Goal: Contribute content

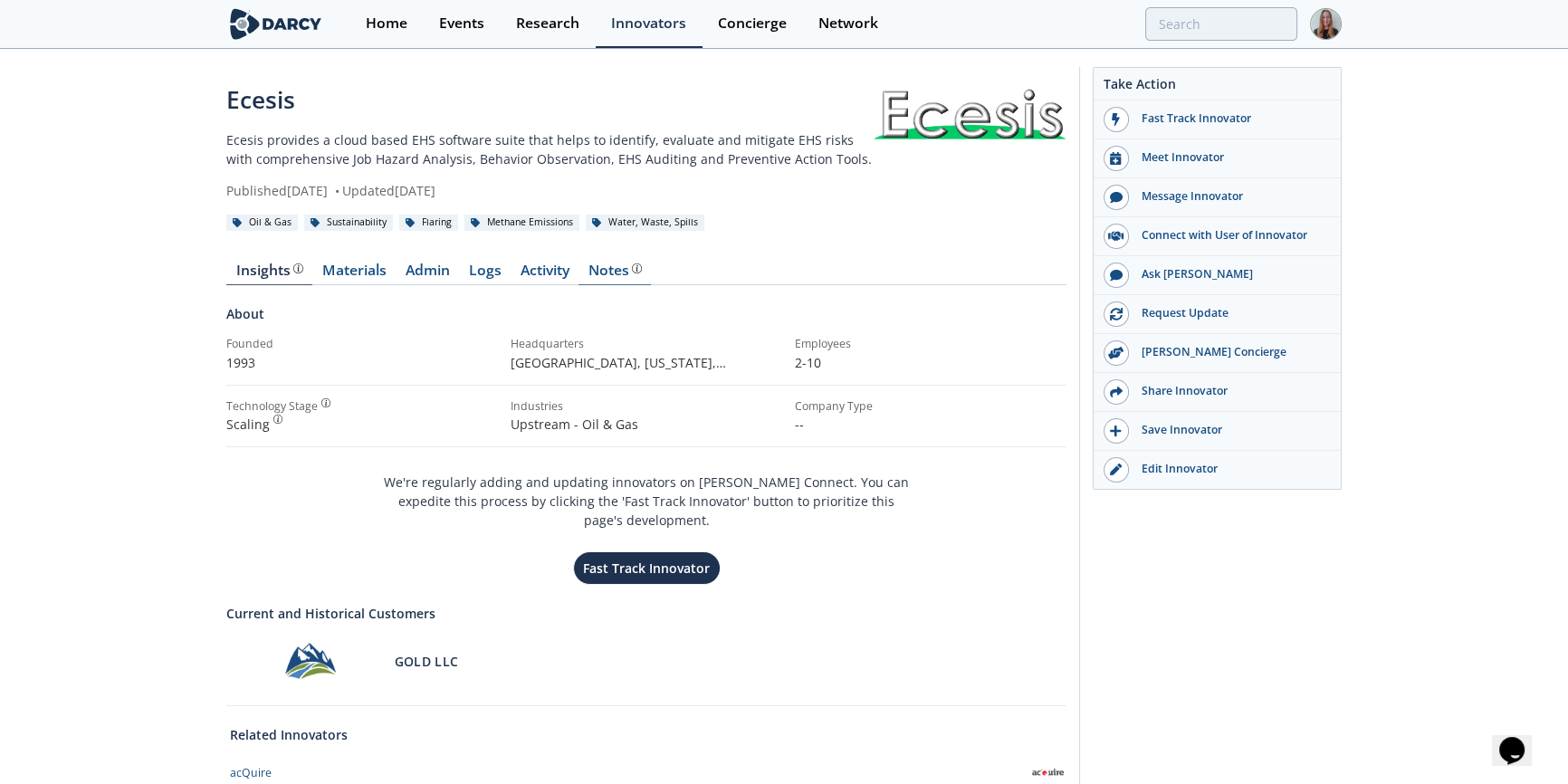
click at [590, 276] on div "Notes" at bounding box center [615, 271] width 53 height 14
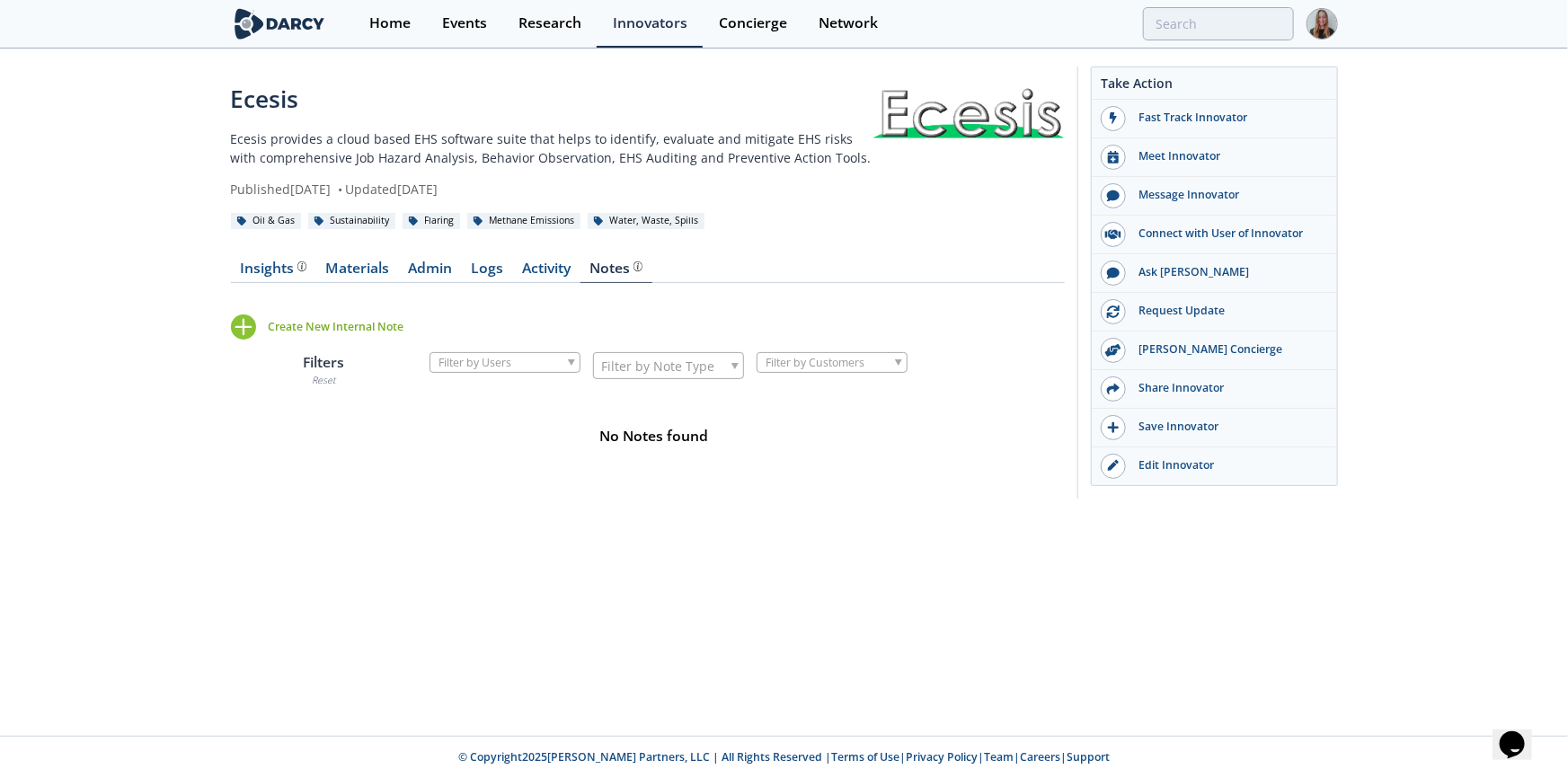
click at [276, 326] on div "Create New Internal Note" at bounding box center [336, 326] width 136 height 16
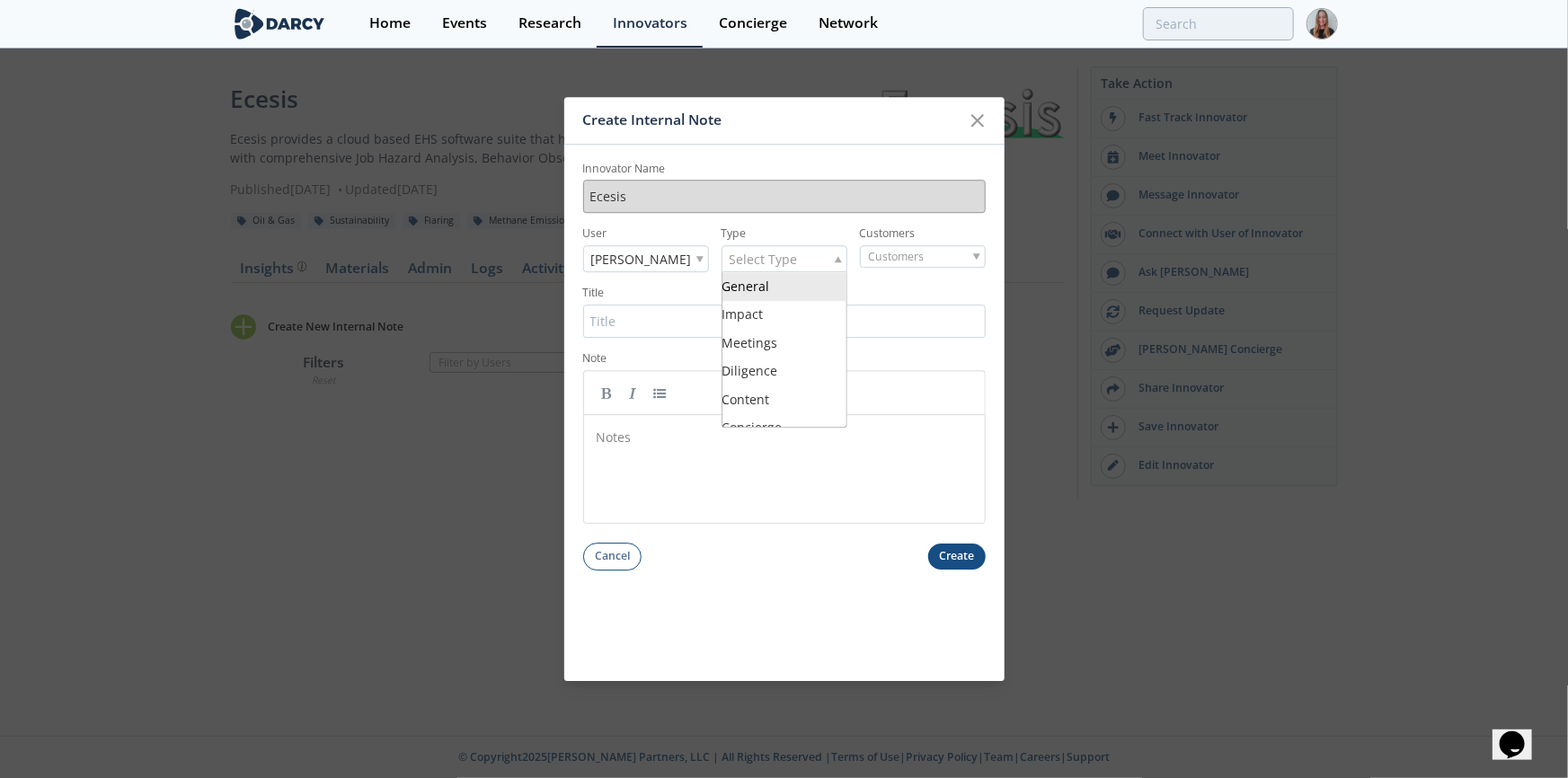
click at [786, 251] on span "Select Type" at bounding box center [764, 259] width 68 height 26
drag, startPoint x: 764, startPoint y: 337, endPoint x: 766, endPoint y: 320, distance: 17.1
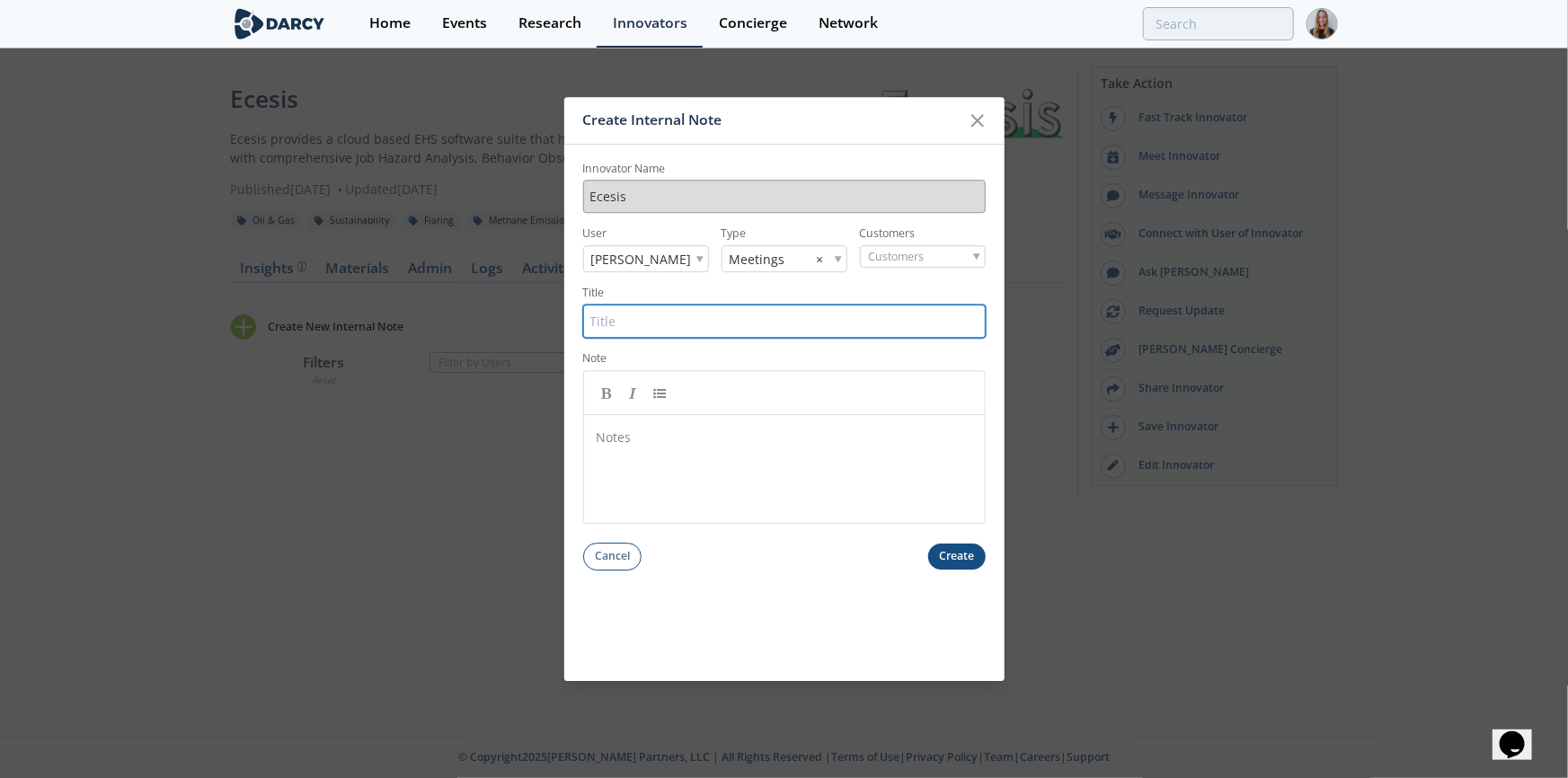
click at [768, 316] on input "Title" at bounding box center [784, 320] width 403 height 33
type input "7"
type input "[DATE] - Intro call"
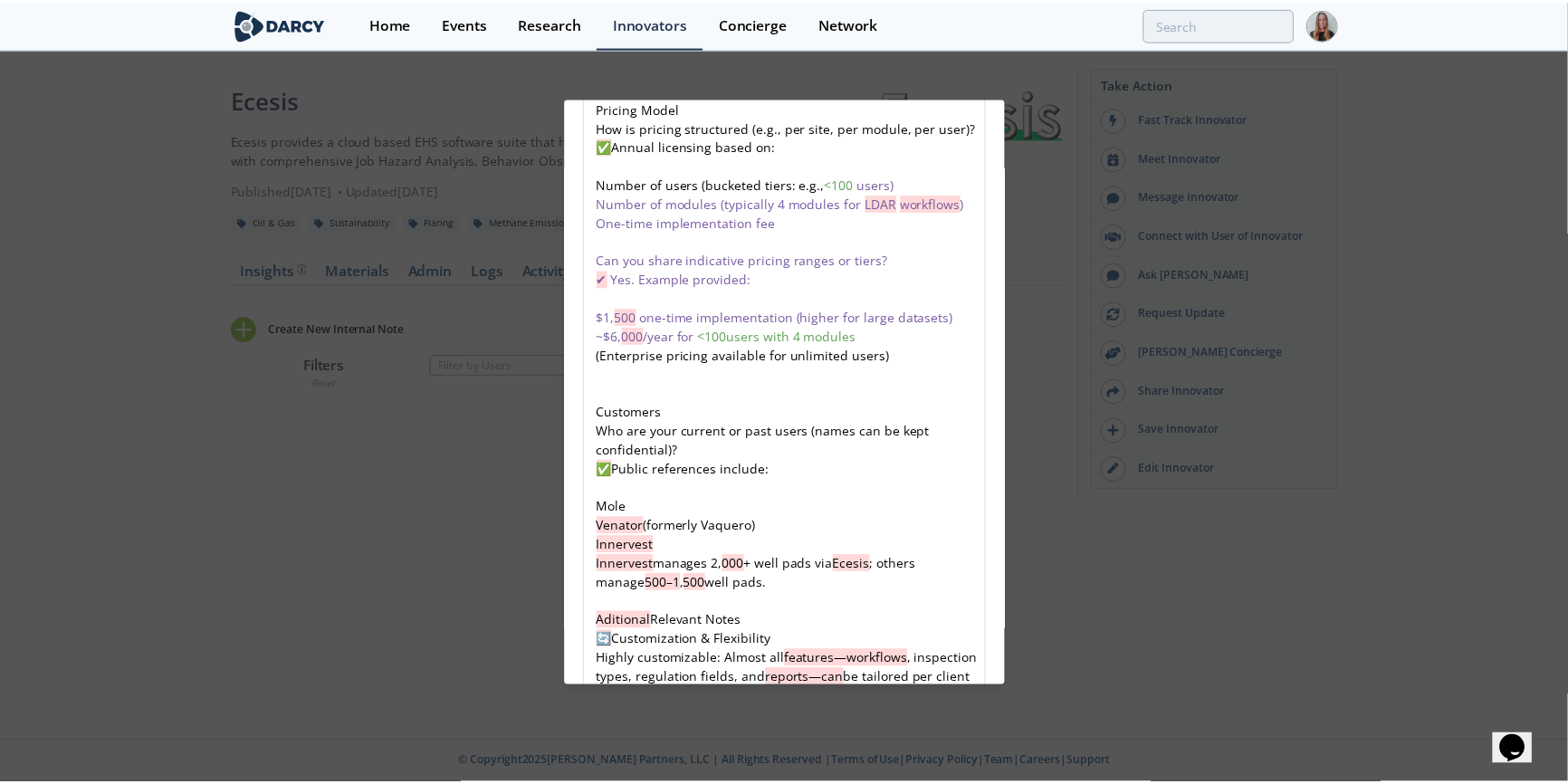
scroll to position [3034, 0]
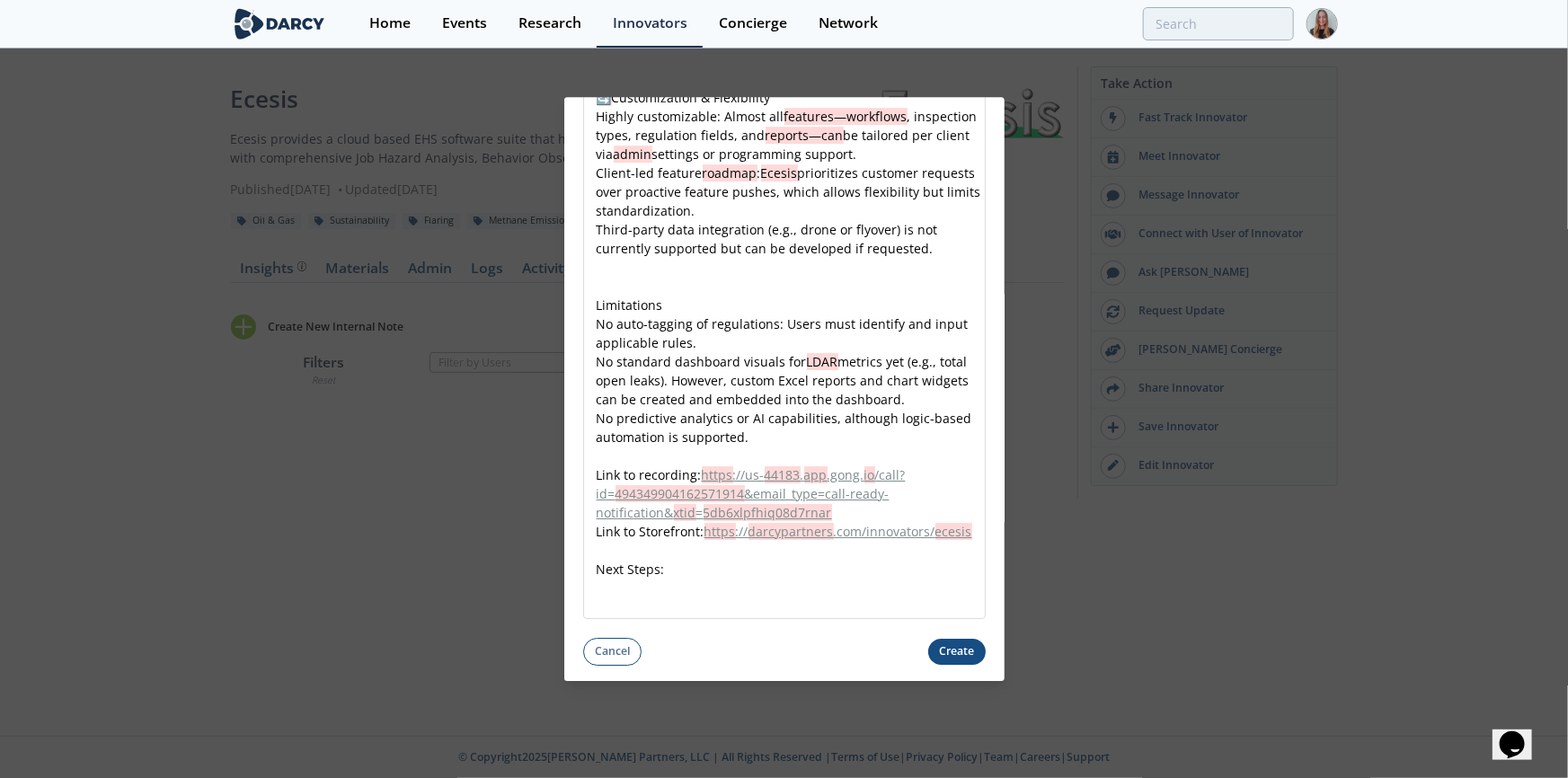
click at [961, 644] on button "Create" at bounding box center [956, 652] width 58 height 26
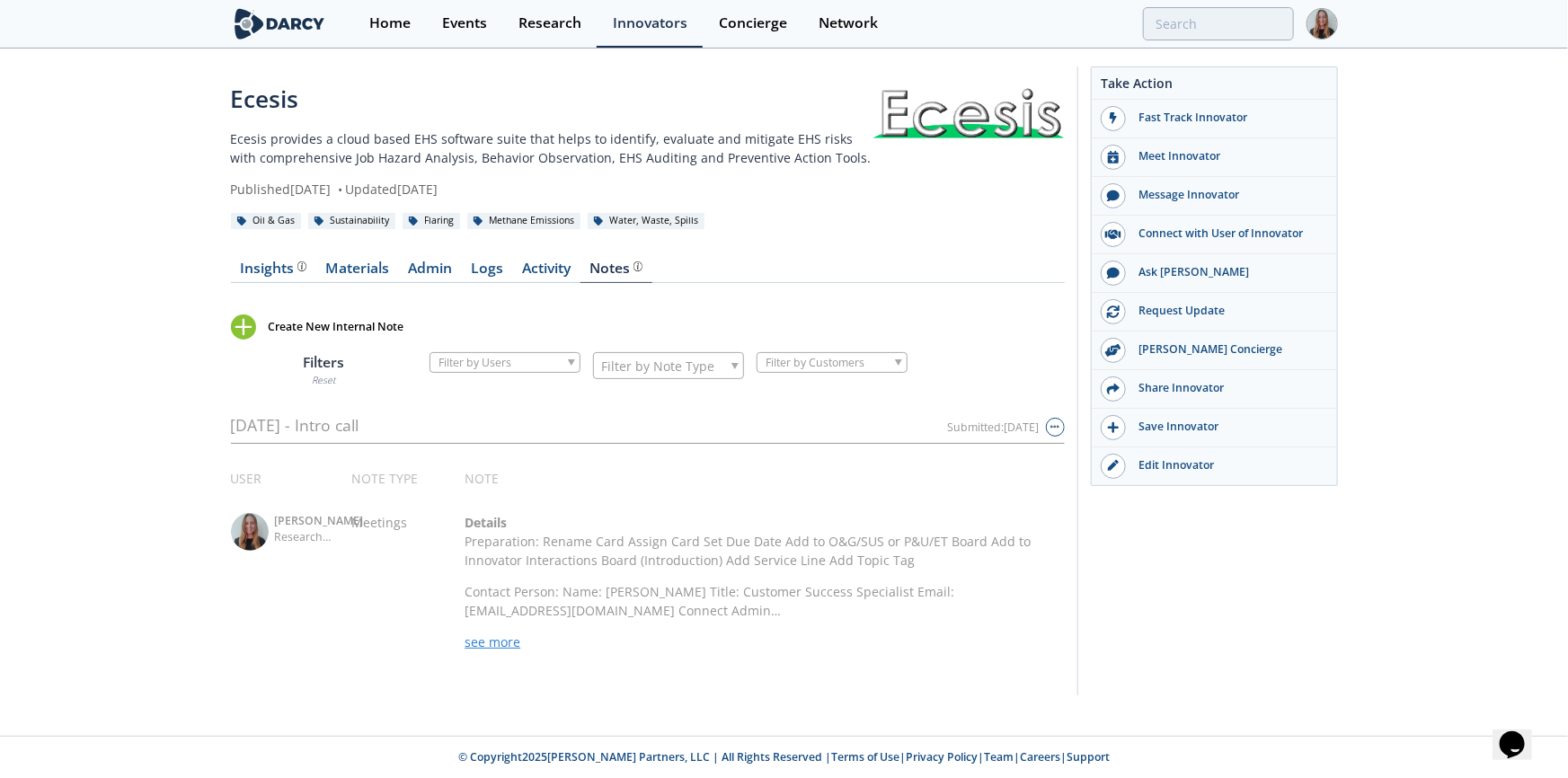
click at [267, 256] on div "Insights Materials Admin Logs Activity Notes Create New Internal Note Filters R…" at bounding box center [647, 462] width 834 height 452
click at [268, 262] on div "Insights" at bounding box center [273, 268] width 66 height 14
